Goal: Navigation & Orientation: Find specific page/section

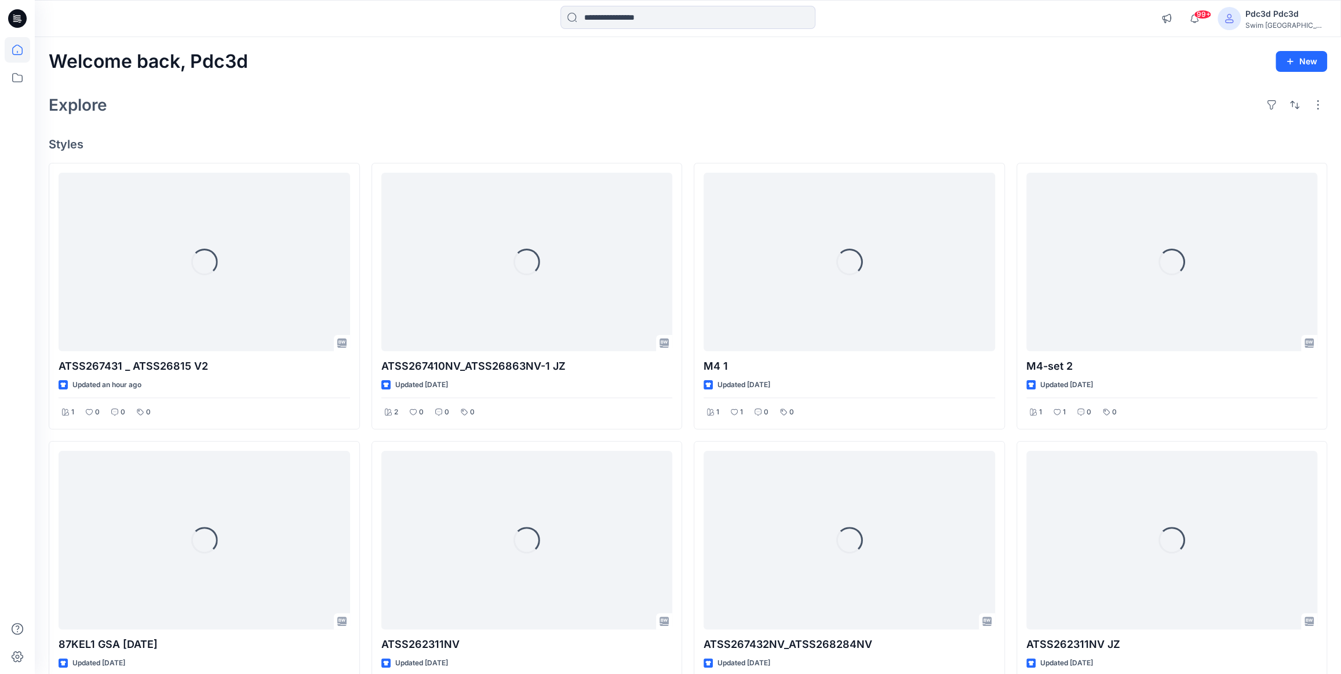
click at [771, 436] on div "Loading... M4 1 Updated [DATE] 1 1 0 0 Loading... ATSS267432NV_ATSS268284NV Upd…" at bounding box center [849, 574] width 311 height 823
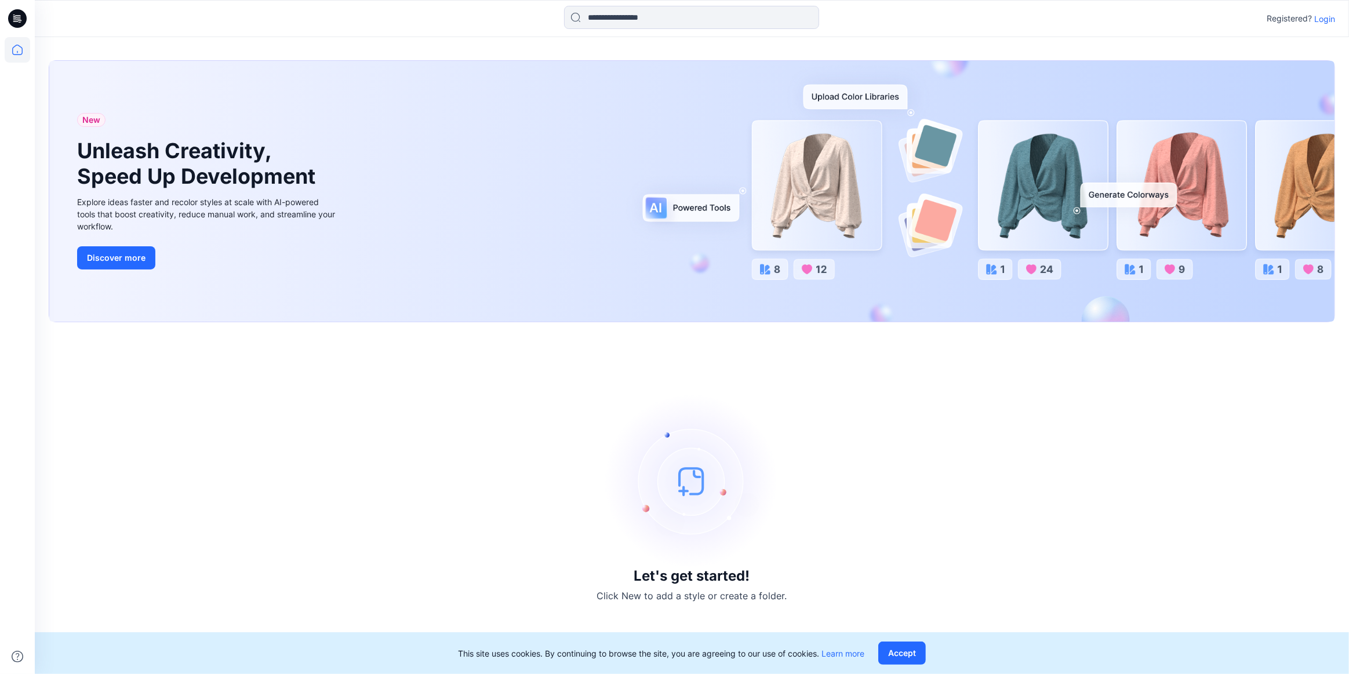
click at [1324, 23] on p "Login" at bounding box center [1324, 19] width 21 height 12
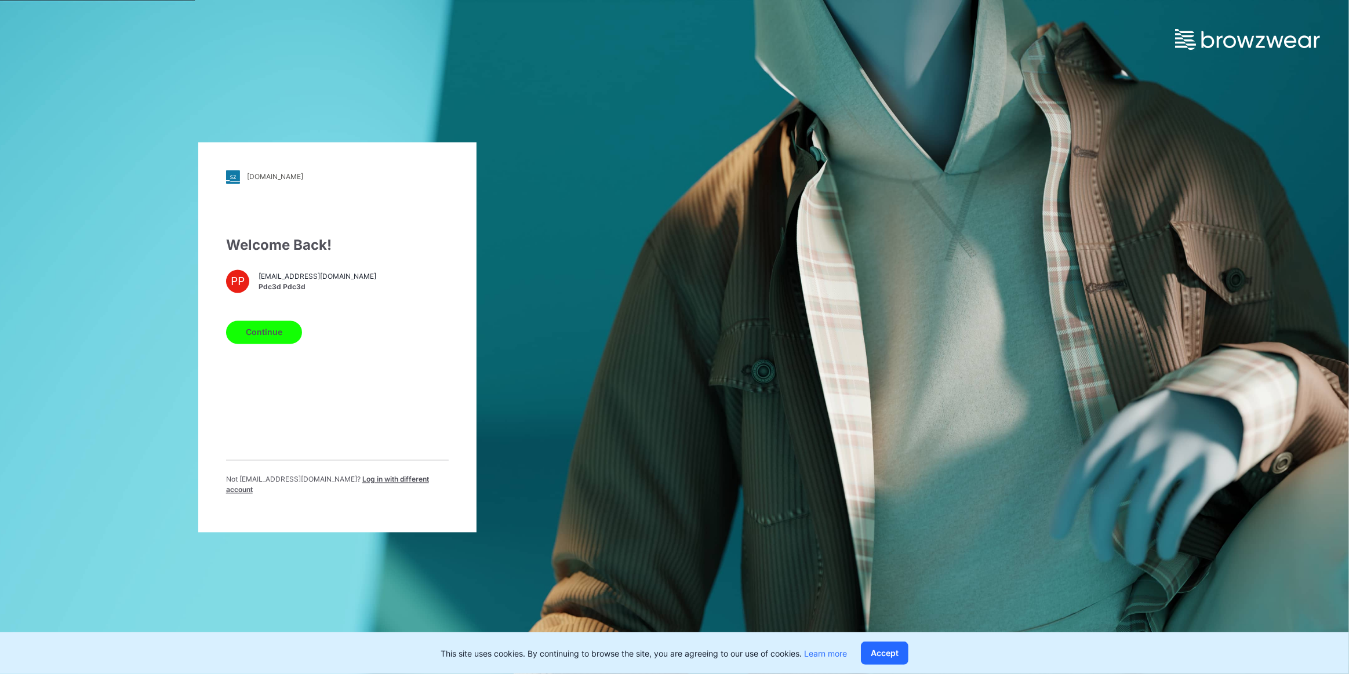
click at [275, 330] on button "Continue" at bounding box center [264, 332] width 76 height 23
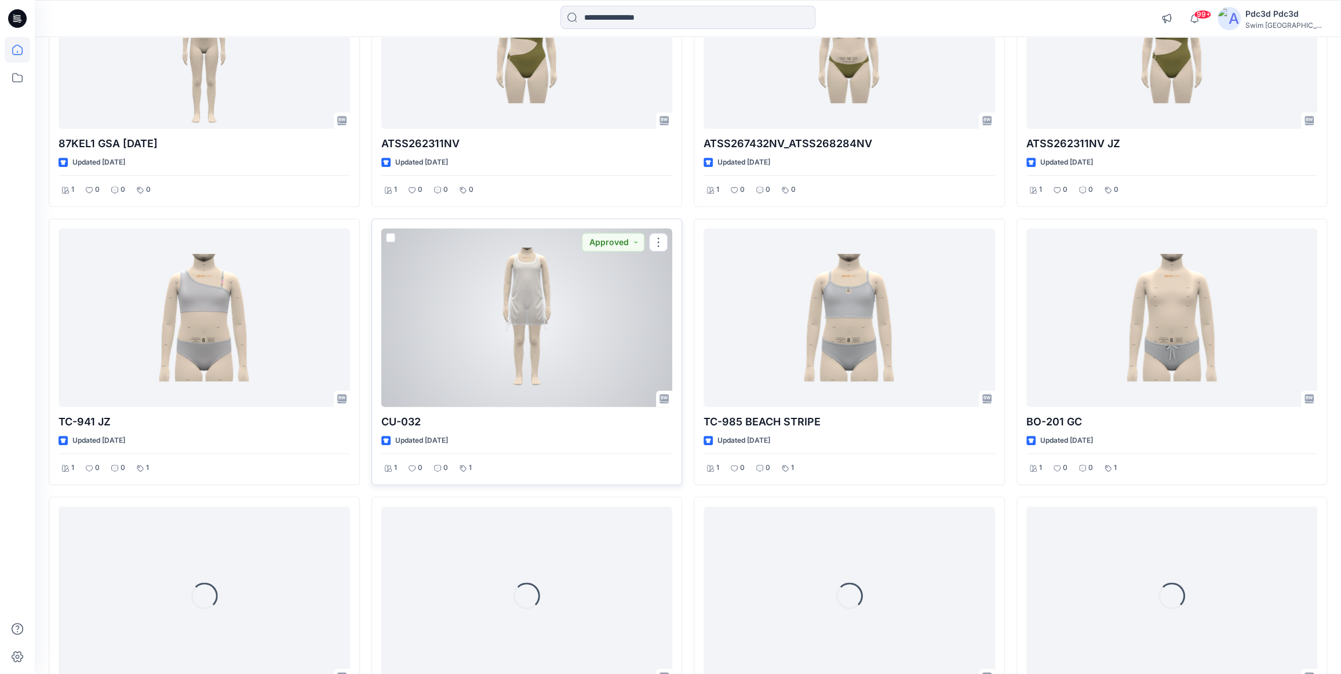
scroll to position [525, 0]
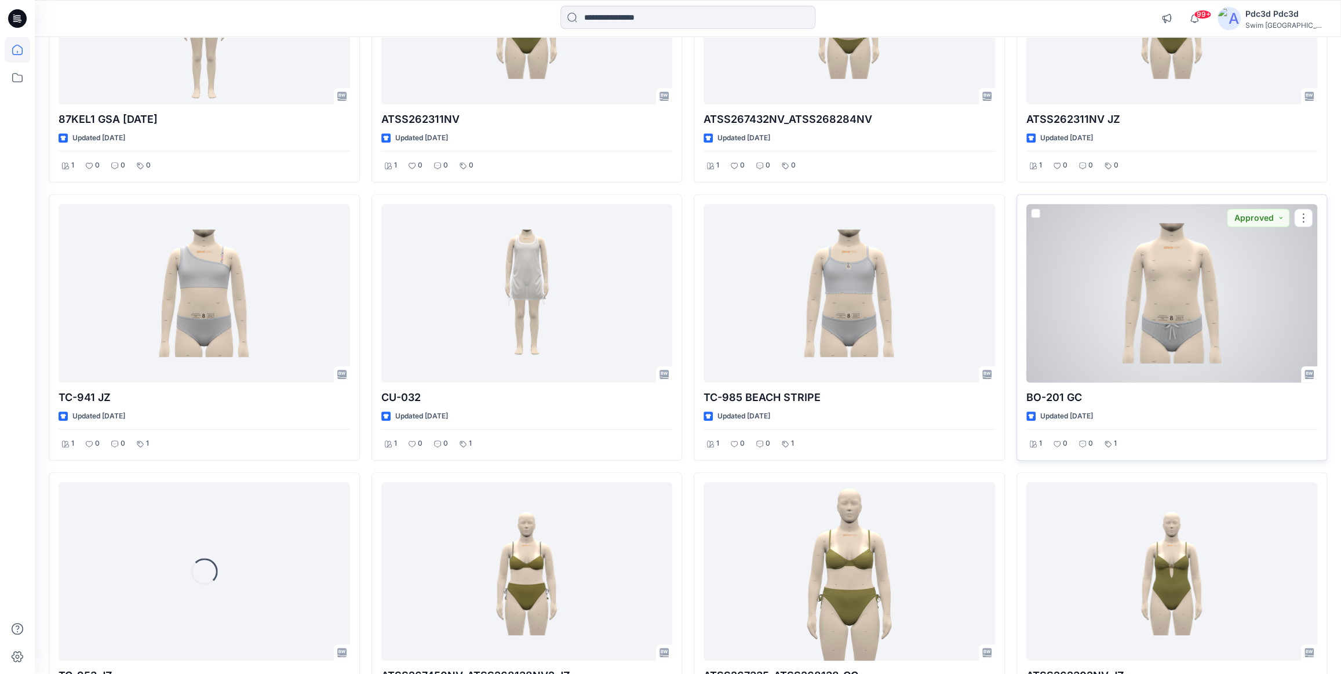
click at [1141, 326] on div at bounding box center [1173, 293] width 292 height 179
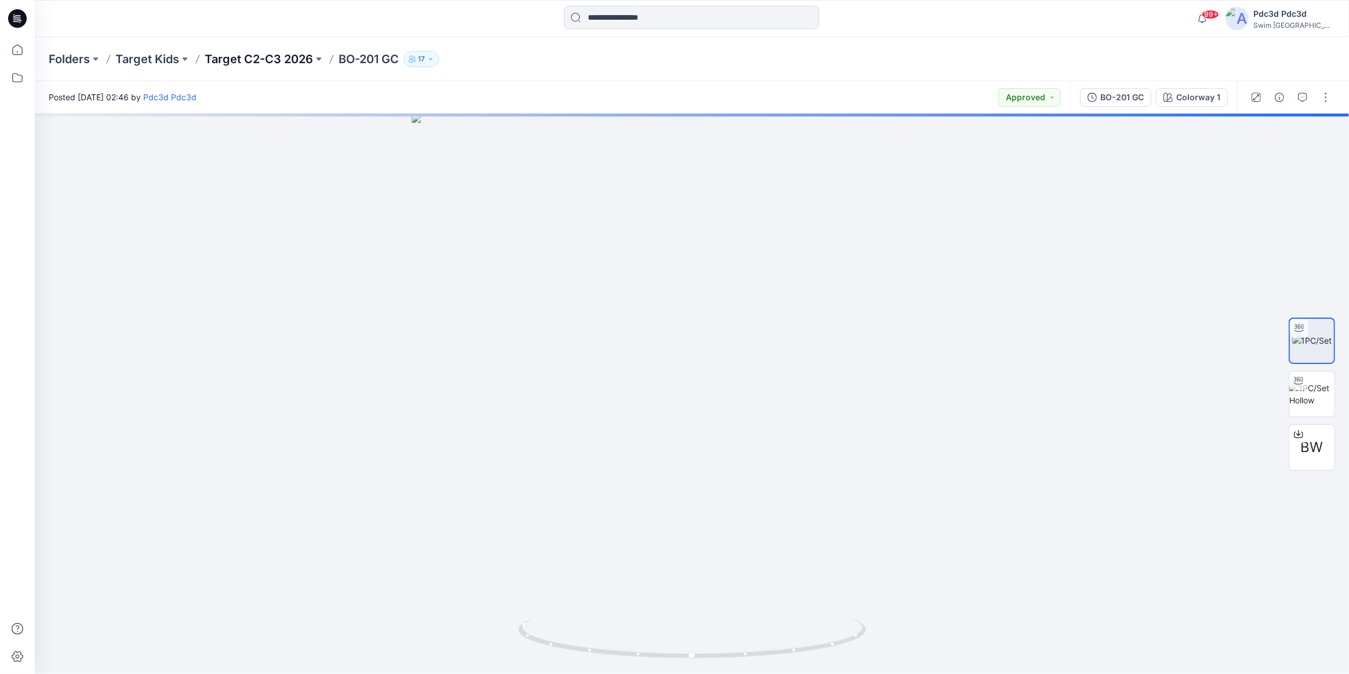
click at [283, 61] on p "Target C2-C3 2026" at bounding box center [259, 59] width 108 height 16
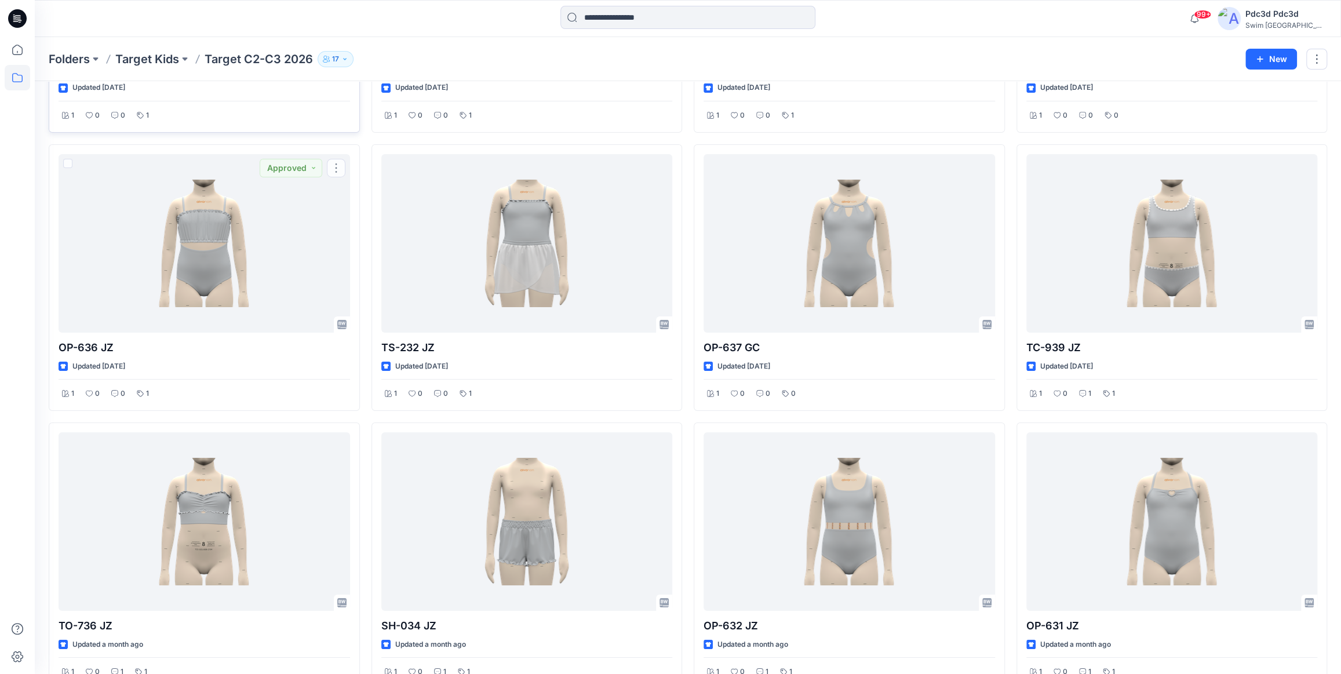
scroll to position [3153, 0]
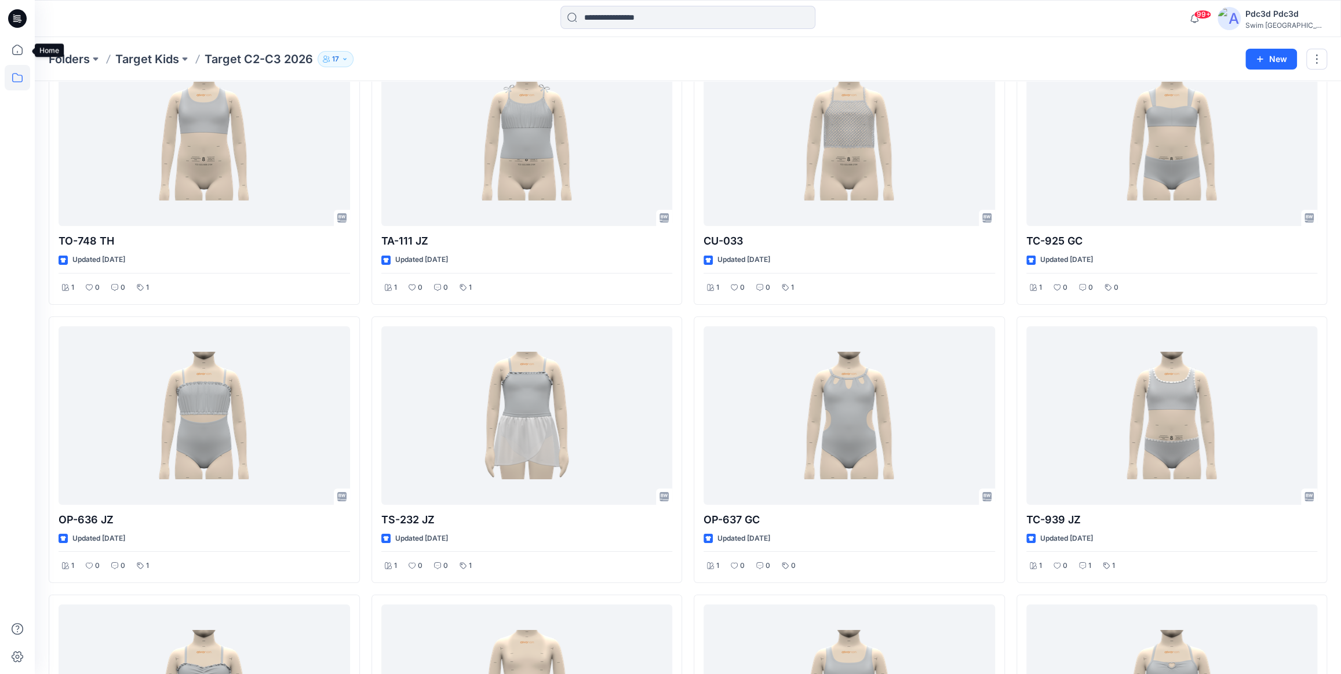
drag, startPoint x: 17, startPoint y: 57, endPoint x: 59, endPoint y: 108, distance: 65.9
click at [17, 57] on icon at bounding box center [18, 50] width 26 height 26
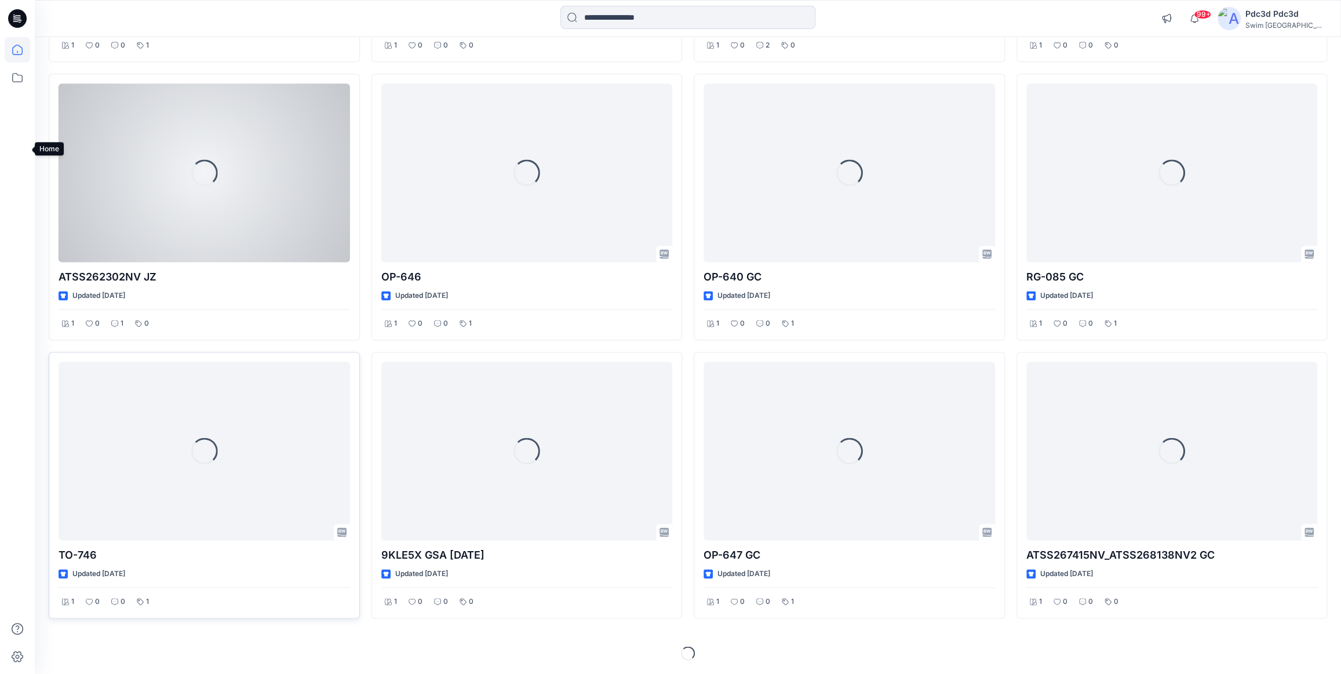
scroll to position [1201, 0]
